Goal: Task Accomplishment & Management: Complete application form

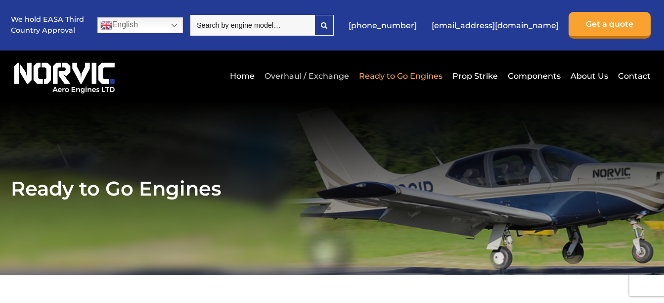
click at [283, 76] on link "Overhaul / Exchange" at bounding box center [306, 76] width 89 height 24
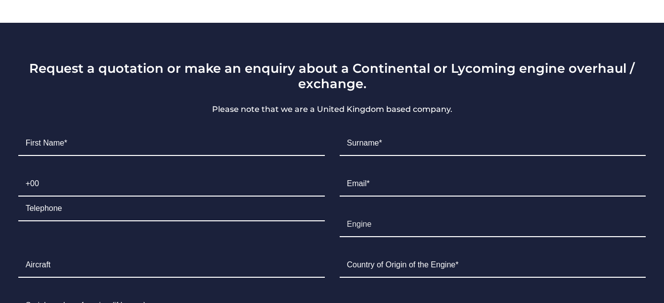
scroll to position [643, 0]
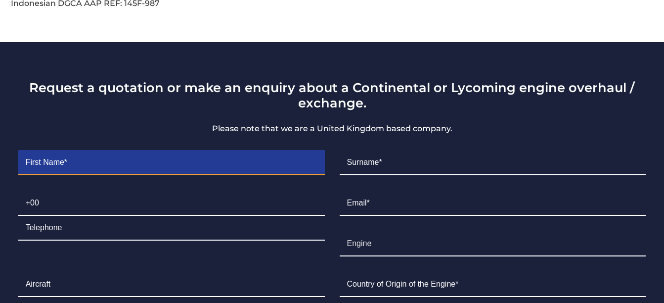
click at [91, 150] on input "Contact form" at bounding box center [171, 162] width 307 height 25
type input "David"
type input "Young"
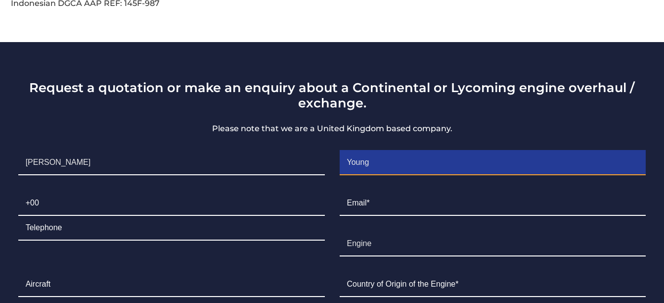
type input "00966500052243"
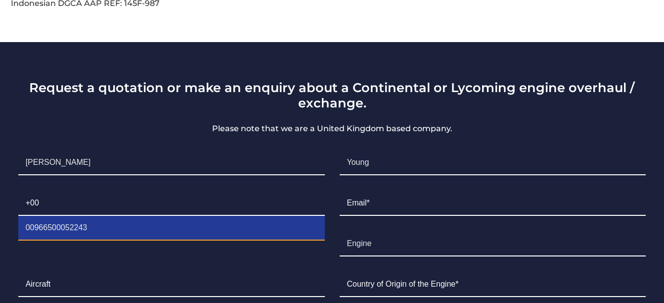
type input "david@wallanaviation.com"
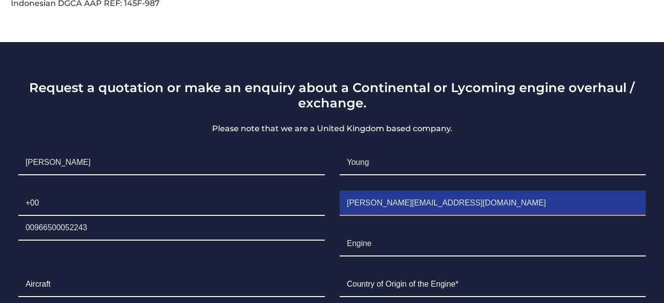
type input "Cessna 162"
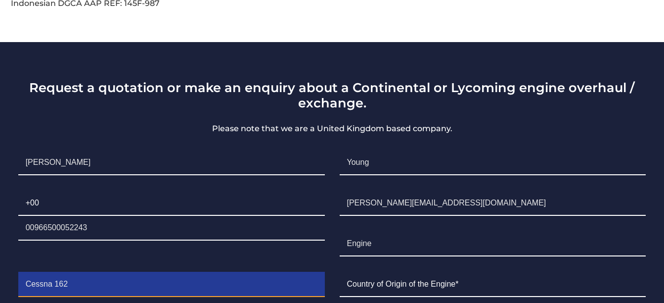
type input "USA"
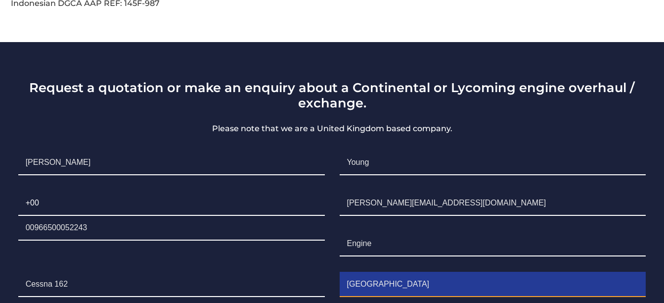
type input "1003608"
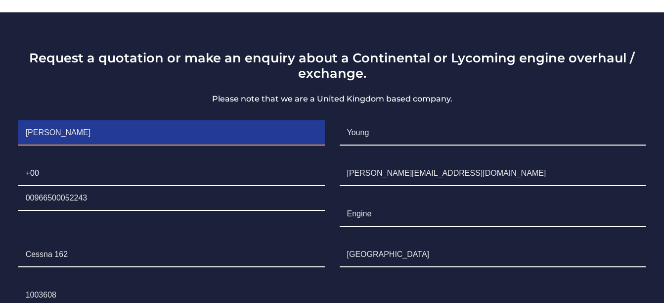
scroll to position [692, 0]
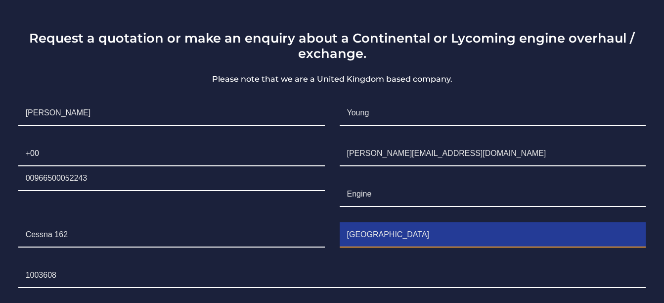
click at [370, 222] on input "USA" at bounding box center [493, 234] width 307 height 25
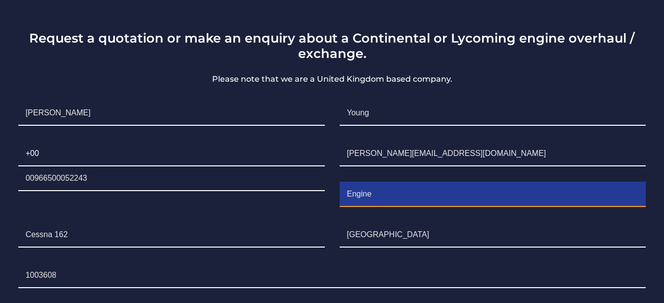
click at [388, 182] on input "Engine" at bounding box center [493, 194] width 307 height 25
click at [372, 182] on input "EngineContinental 200-D" at bounding box center [493, 194] width 307 height 25
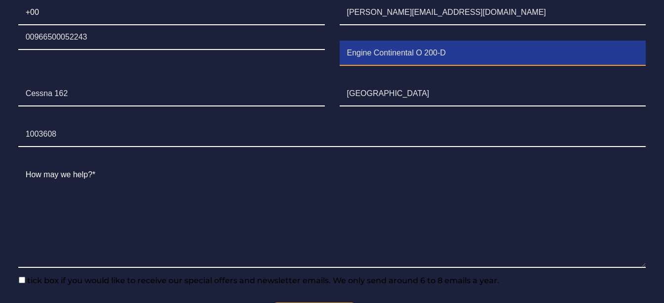
scroll to position [840, 0]
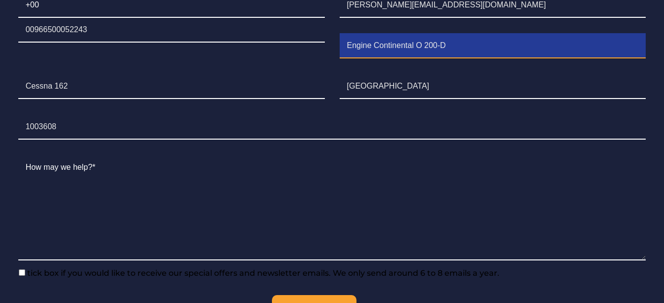
type input "Engine Continental O 200-D"
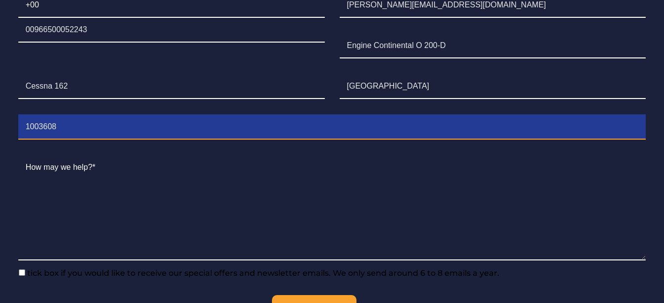
click at [65, 115] on input "1003608" at bounding box center [332, 127] width 628 height 25
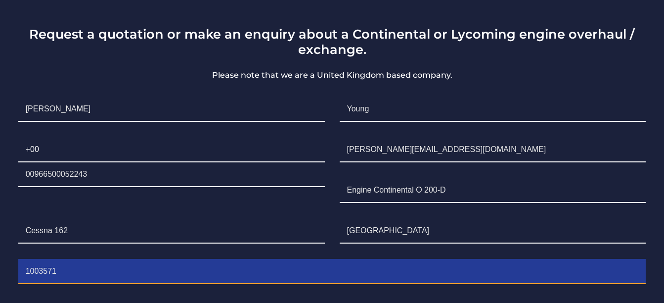
scroll to position [692, 0]
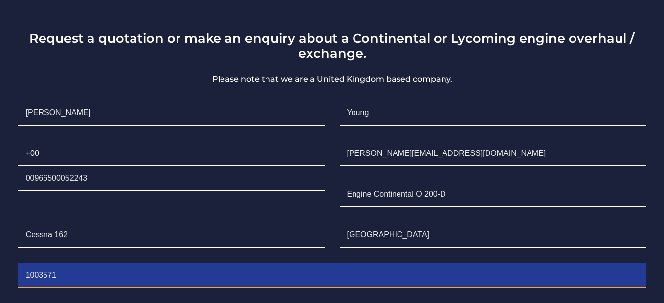
type input "1003571"
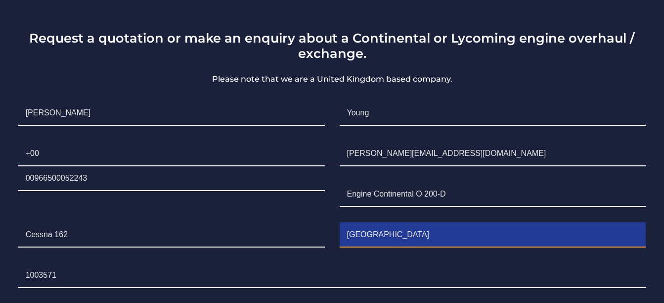
click at [380, 222] on input "USA" at bounding box center [493, 234] width 307 height 25
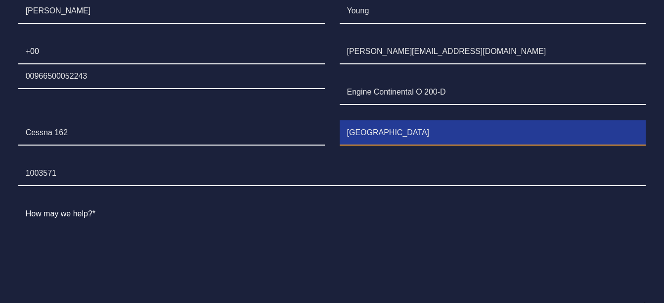
scroll to position [791, 0]
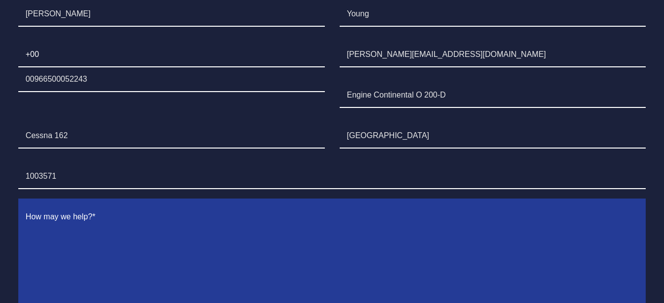
click at [101, 205] on textarea "Contact form" at bounding box center [332, 257] width 628 height 105
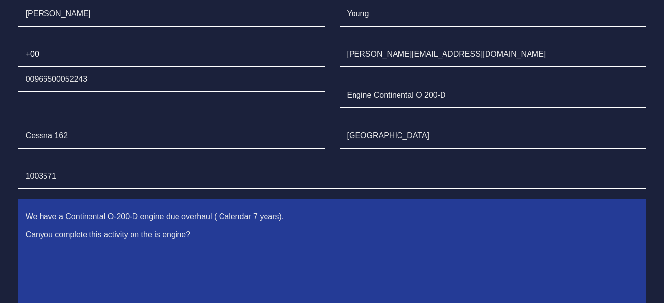
click at [42, 217] on textarea "We have a Continental O-200-D engine due overhaul ( Calendar 7 years). Canyou c…" at bounding box center [332, 257] width 628 height 105
click at [103, 219] on textarea "We have a Continental O-200-D engine due overhaul ( Calendar 7 years). Can you …" at bounding box center [332, 257] width 628 height 105
click at [209, 216] on textarea "We have a Continental O-200-D engine due overhaul ( Calendar 7 years). Can you …" at bounding box center [332, 257] width 628 height 105
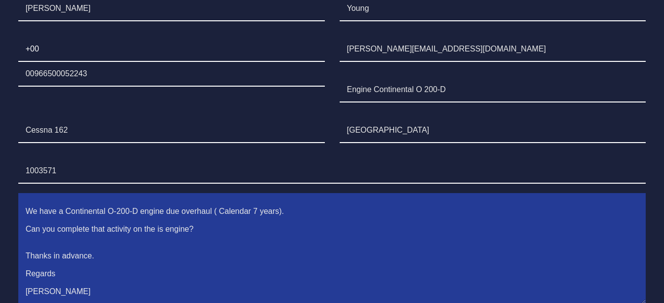
scroll to position [840, 0]
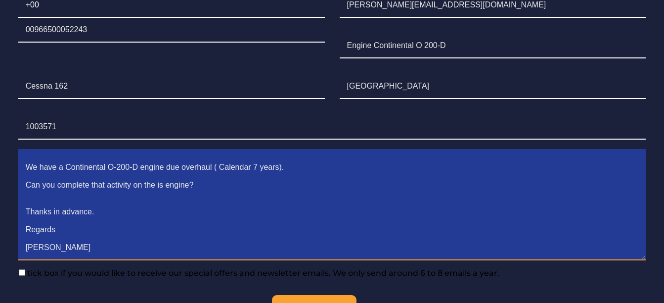
click at [29, 155] on textarea "We have a Continental O-200-D engine due overhaul ( Calendar 7 years). Can you …" at bounding box center [332, 207] width 628 height 105
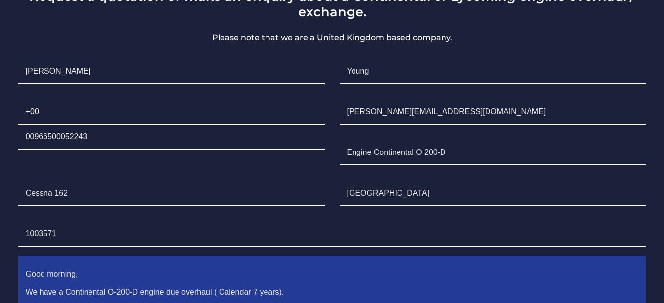
scroll to position [742, 0]
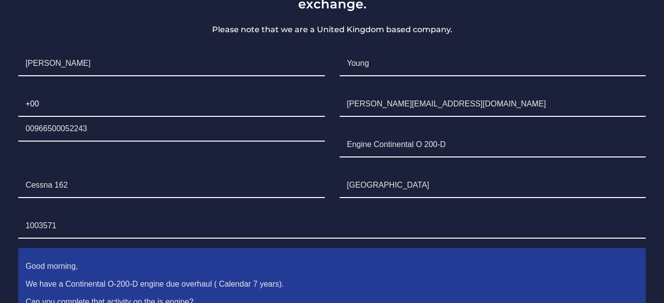
type textarea "Good morning, We have a Continental O-200-D engine due overhaul ( Calendar 7 ye…"
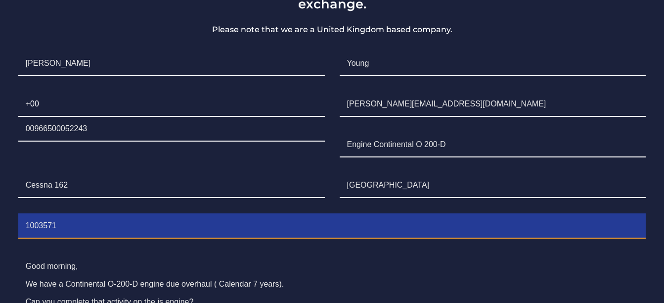
click at [25, 214] on input "1003571" at bounding box center [332, 226] width 628 height 25
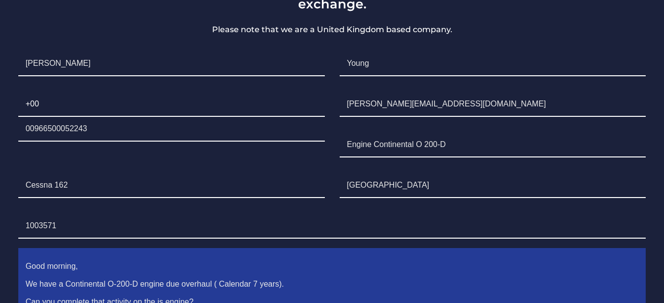
click at [121, 254] on textarea "Good morning, We have a Continental O-200-D engine due overhaul ( Calendar 7 ye…" at bounding box center [332, 306] width 628 height 105
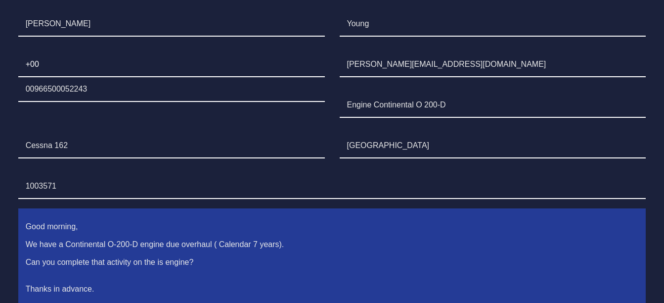
scroll to position [989, 0]
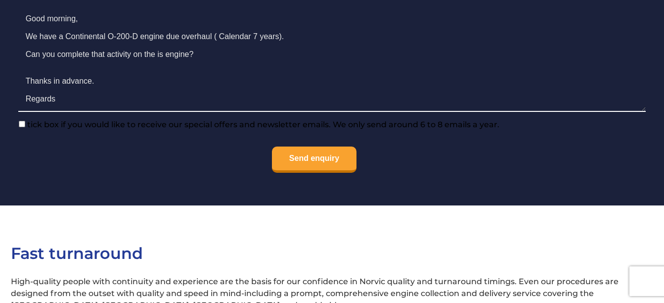
click at [20, 121] on input"] "tick box if you would like to receive our special offers and newsletter emails.…" at bounding box center [22, 124] width 6 height 6
checkbox input"] "true"
click at [323, 146] on input "Send enquiry" at bounding box center [314, 159] width 85 height 26
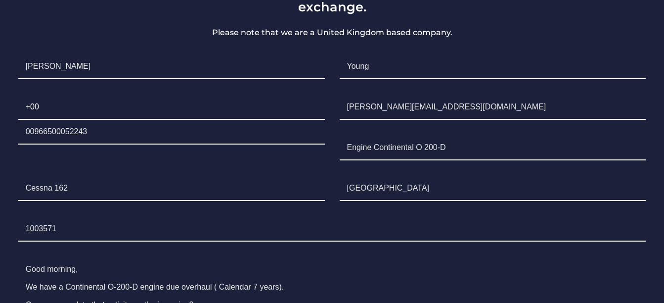
scroll to position [692, 0]
